Goal: Task Accomplishment & Management: Manage account settings

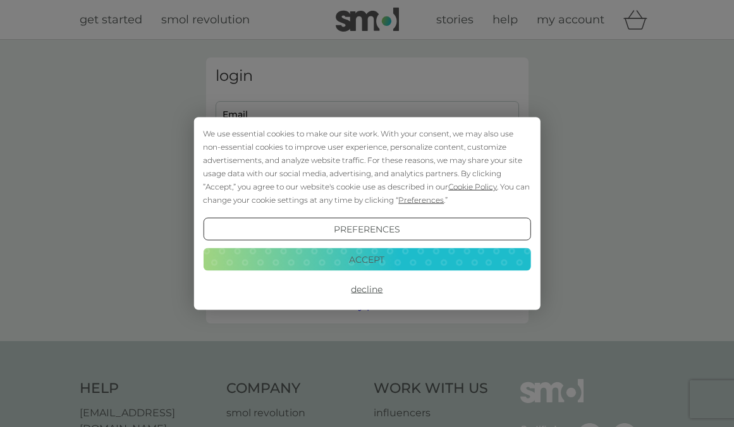
click at [399, 257] on button "Accept" at bounding box center [366, 259] width 327 height 23
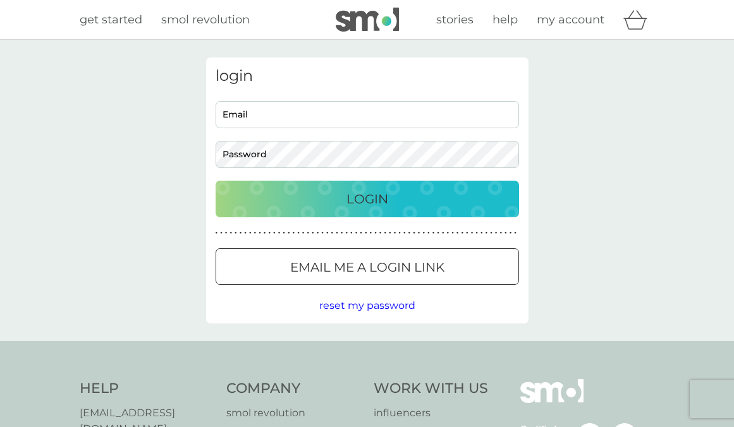
click at [365, 126] on input "Email" at bounding box center [367, 114] width 303 height 27
type input "[EMAIL_ADDRESS][PERSON_NAME][DOMAIN_NAME]"
click at [351, 261] on div at bounding box center [368, 267] width 46 height 13
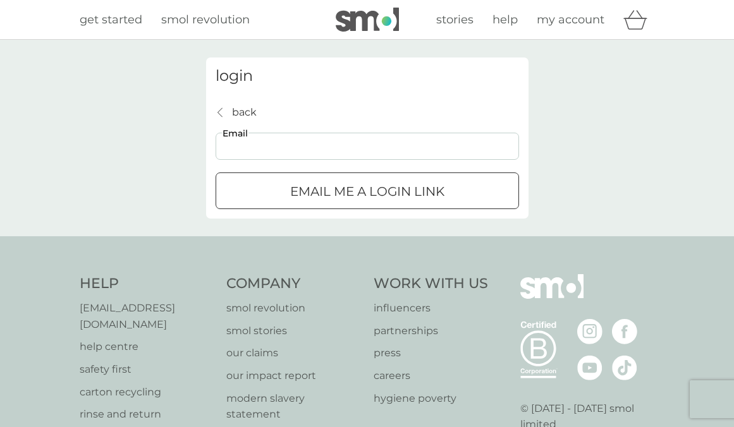
click at [341, 153] on input "Email" at bounding box center [367, 146] width 303 height 27
type input "[EMAIL_ADDRESS][PERSON_NAME][DOMAIN_NAME]"
click at [348, 190] on div "submit" at bounding box center [351, 190] width 11 height 11
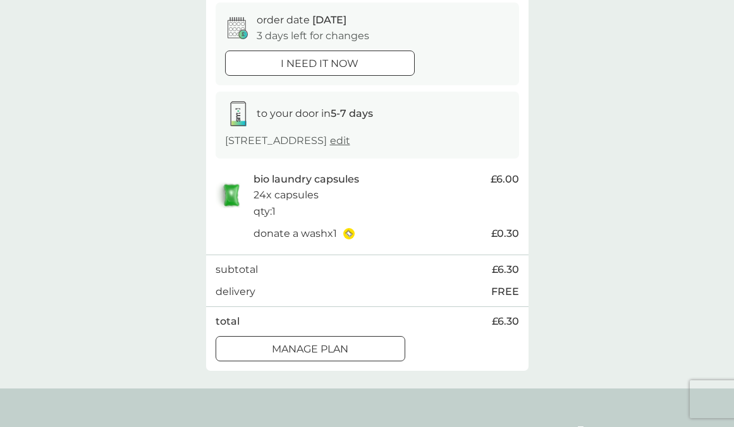
scroll to position [514, 0]
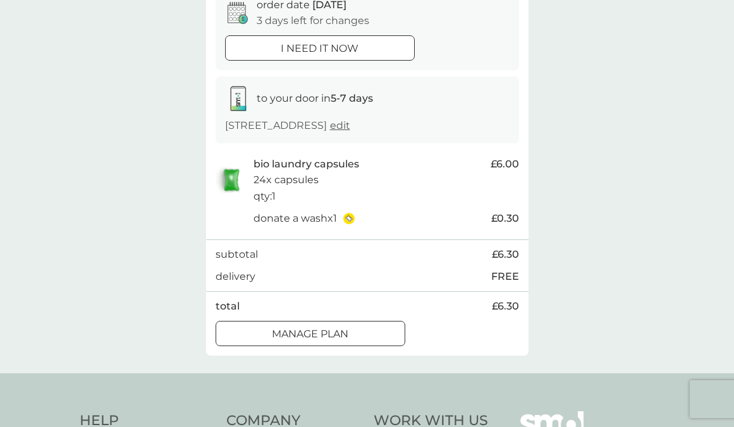
click at [295, 328] on div at bounding box center [311, 333] width 46 height 13
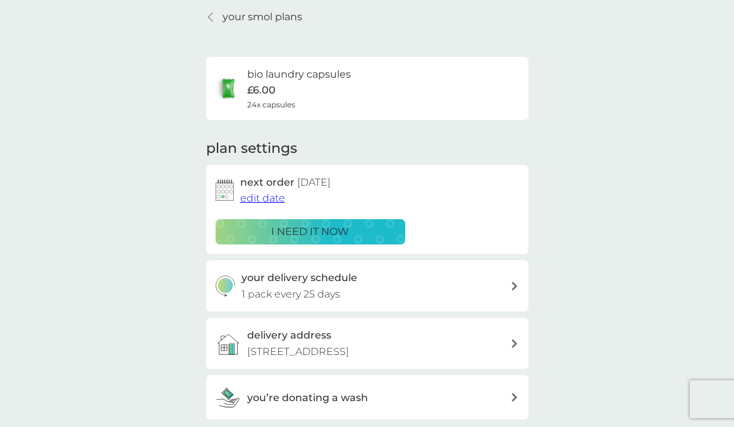
scroll to position [60, 0]
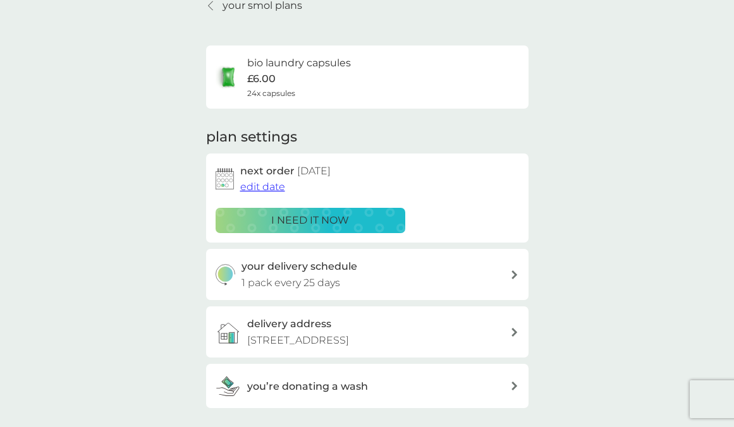
click at [277, 187] on span "edit date" at bounding box center [262, 187] width 45 height 12
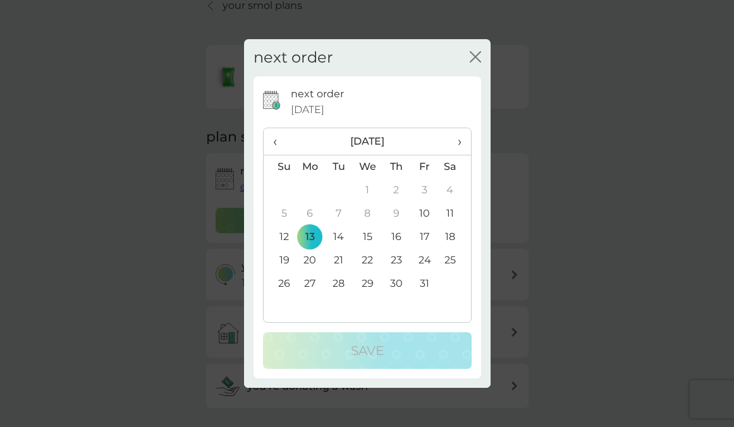
click at [305, 259] on td "20" at bounding box center [310, 260] width 29 height 23
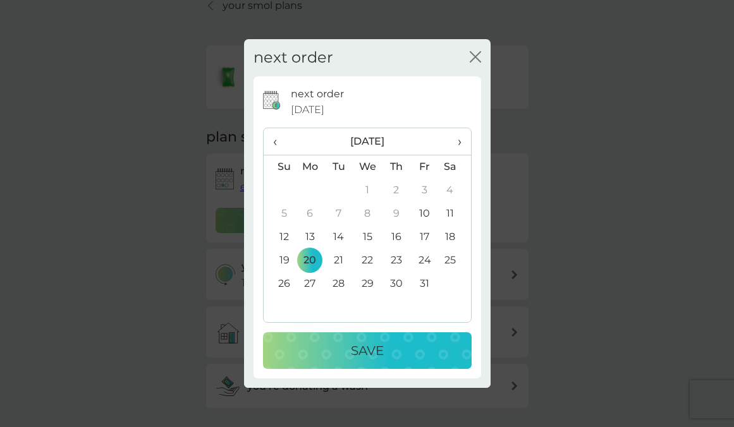
click at [341, 351] on div "Save" at bounding box center [367, 351] width 183 height 20
